Goal: Find specific page/section: Find specific page/section

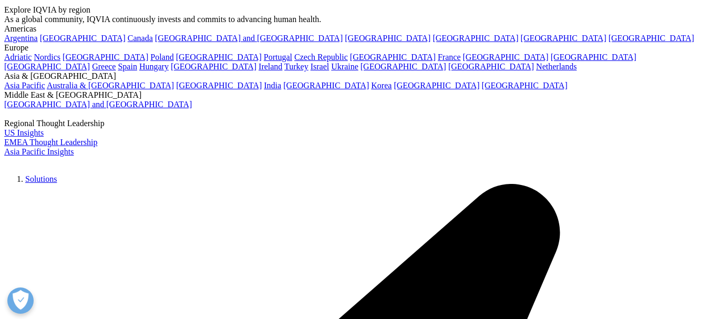
scroll to position [85, 0]
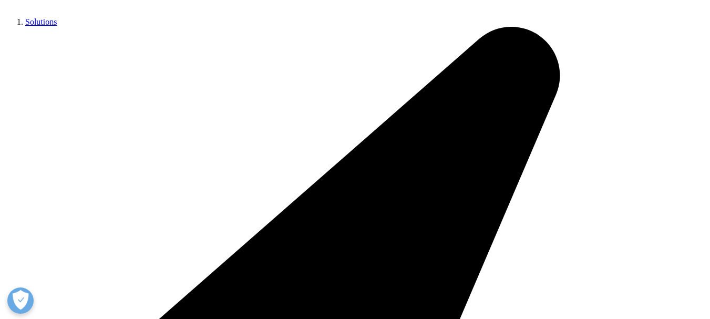
scroll to position [311, 0]
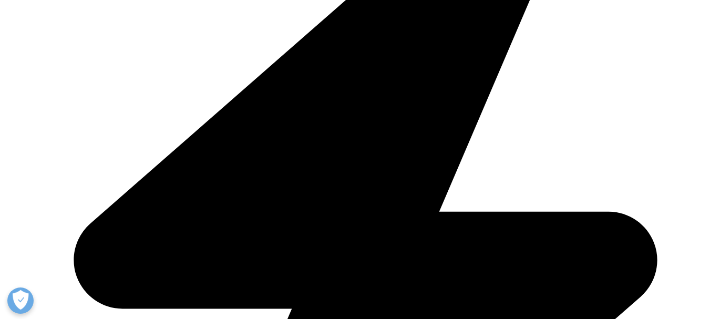
scroll to position [1219, 0]
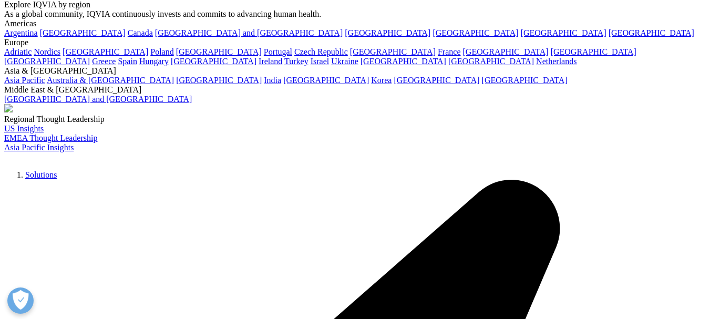
scroll to position [90, 0]
